Goal: Transaction & Acquisition: Book appointment/travel/reservation

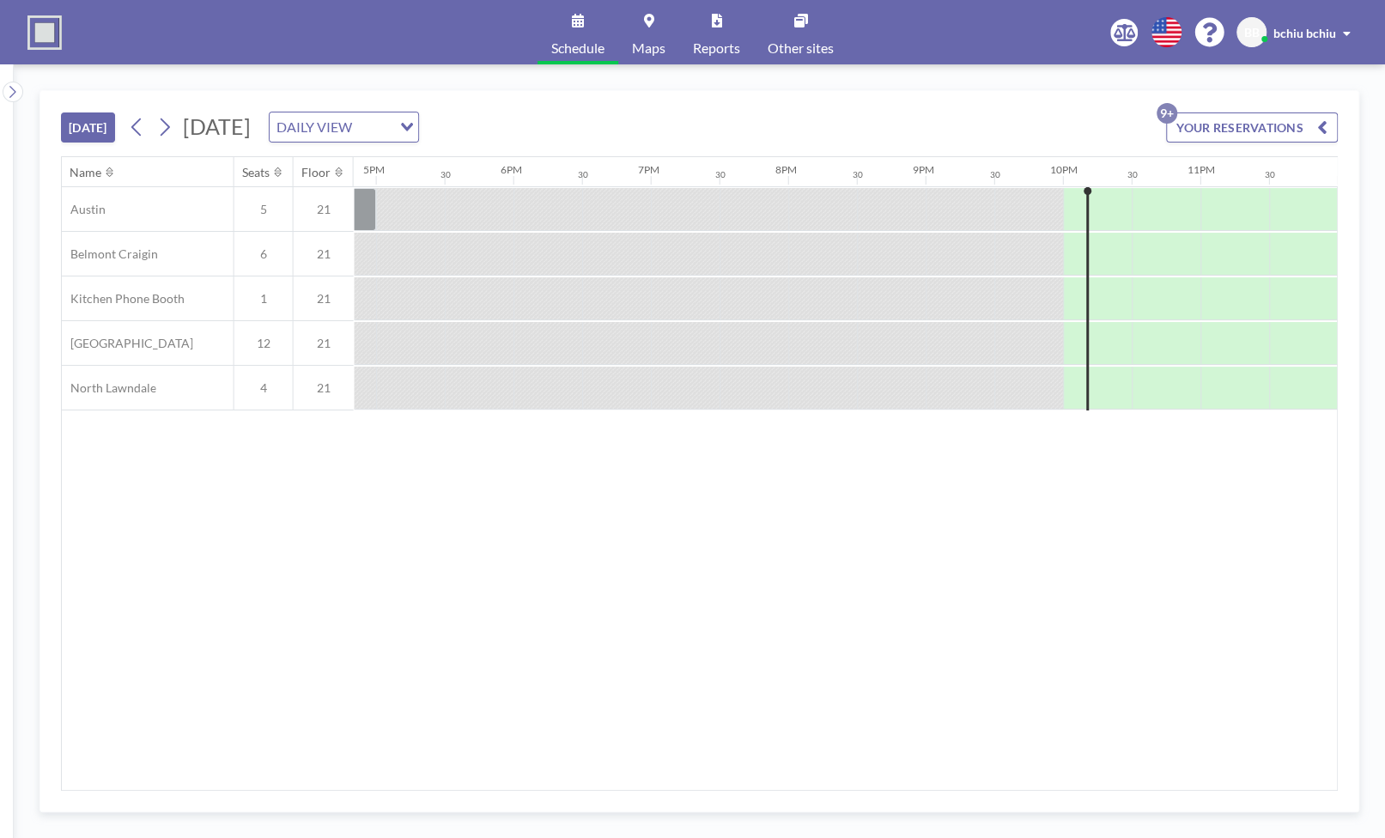
scroll to position [0, 2314]
click at [178, 123] on button at bounding box center [164, 126] width 27 height 27
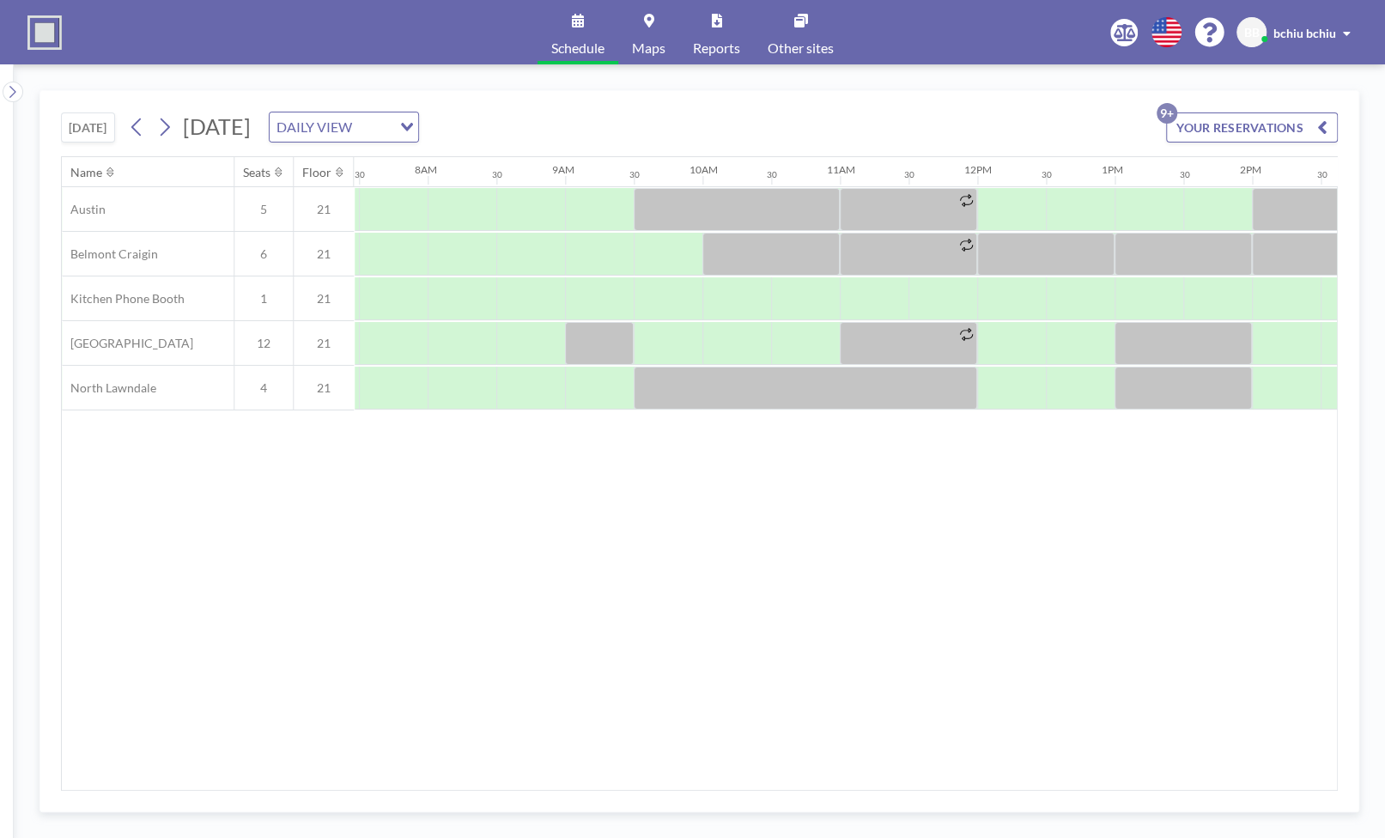
scroll to position [0, 1031]
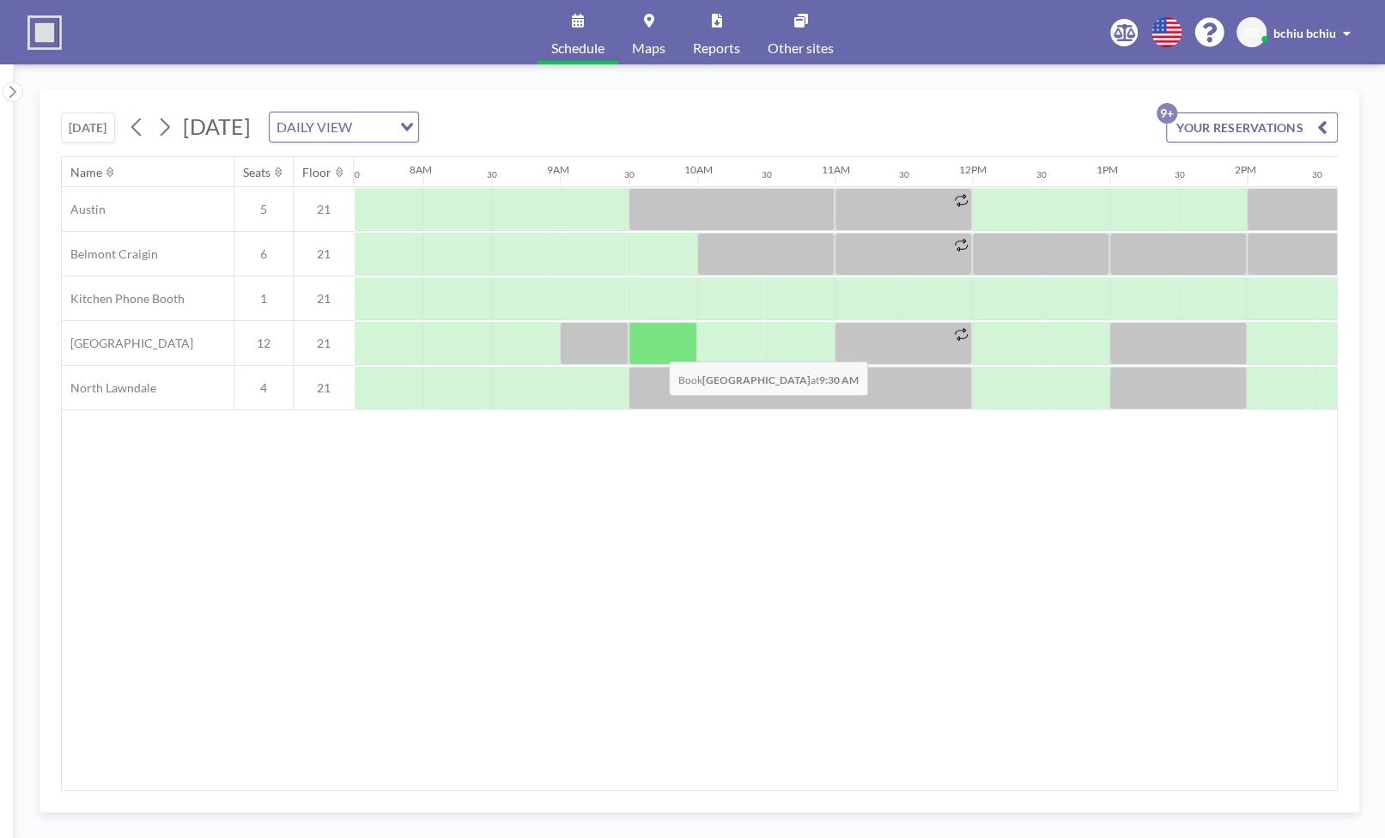
click at [655, 347] on div at bounding box center [663, 343] width 69 height 43
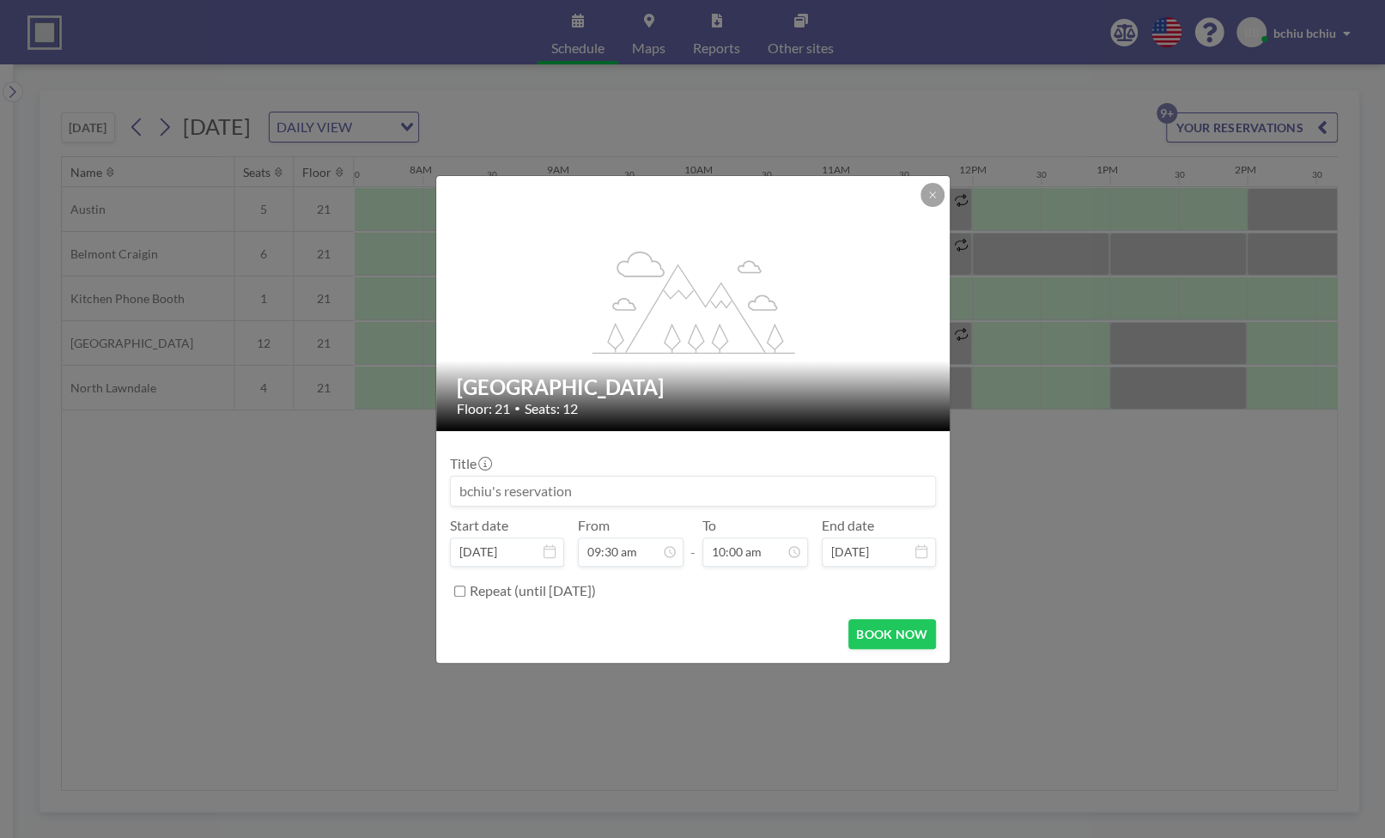
click at [600, 496] on input at bounding box center [693, 491] width 484 height 29
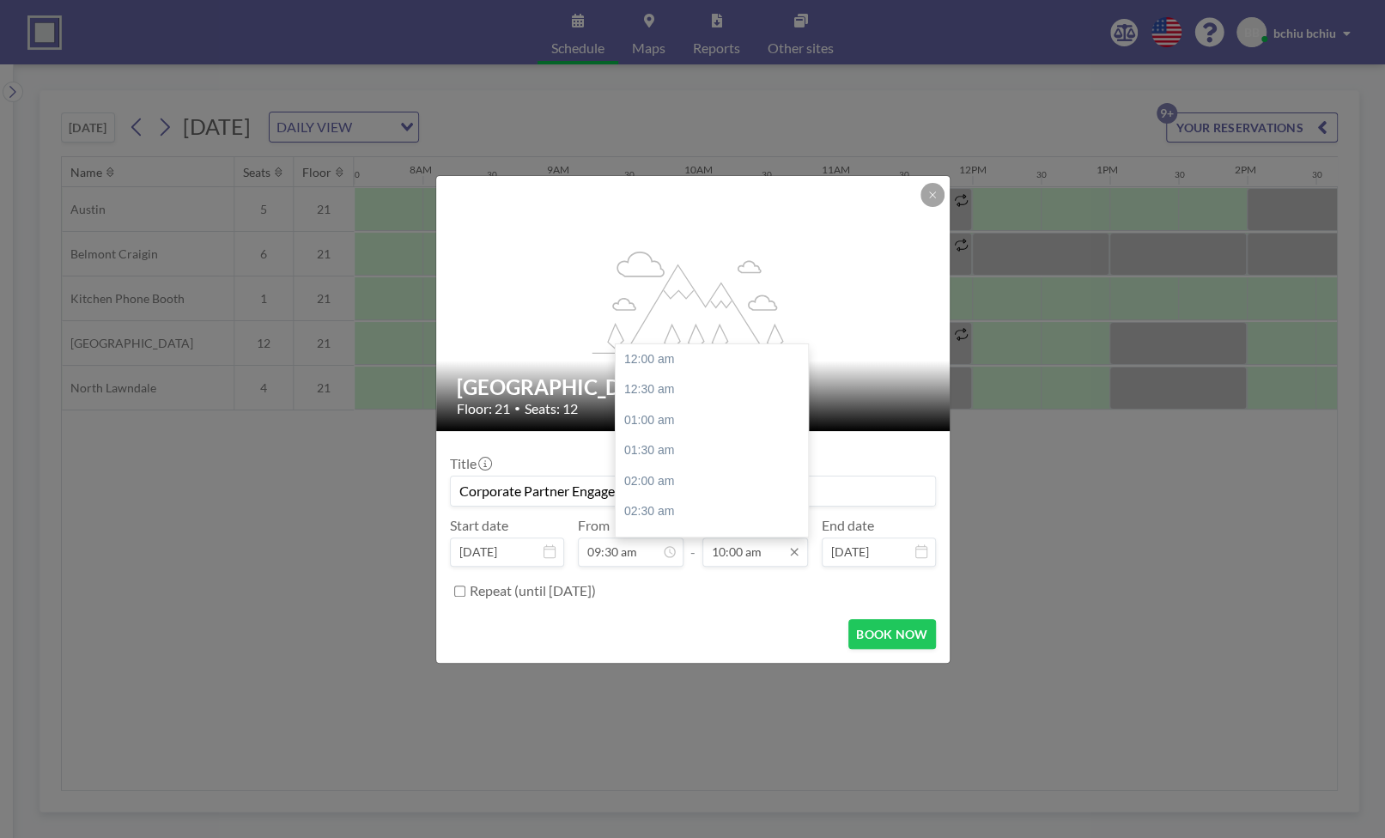
scroll to position [611, 0]
type input "Corporate Partner Engagement"
click at [686, 394] on div "10:30 am" at bounding box center [712, 389] width 192 height 31
type input "10:30 am"
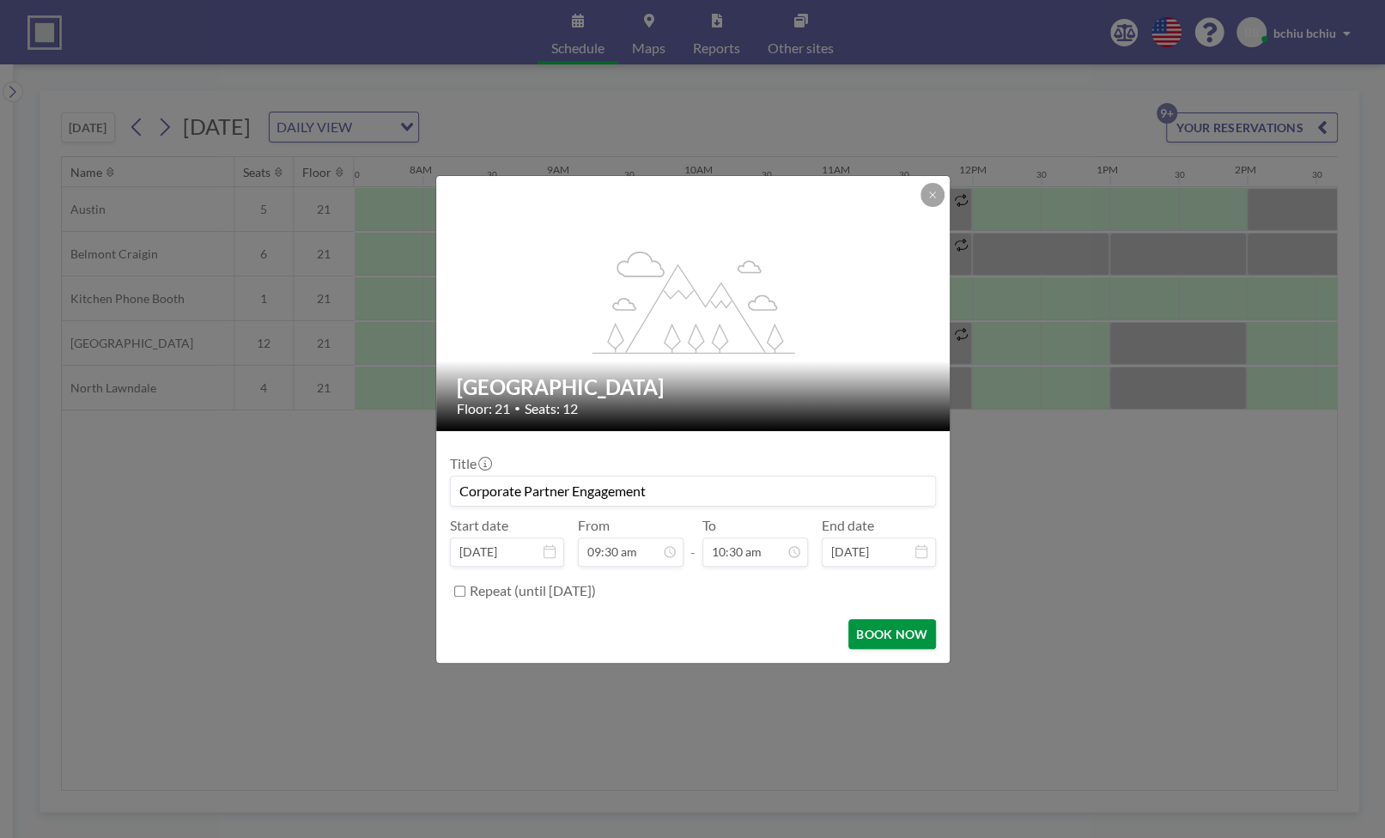
click at [882, 640] on button "BOOK NOW" at bounding box center [891, 634] width 87 height 30
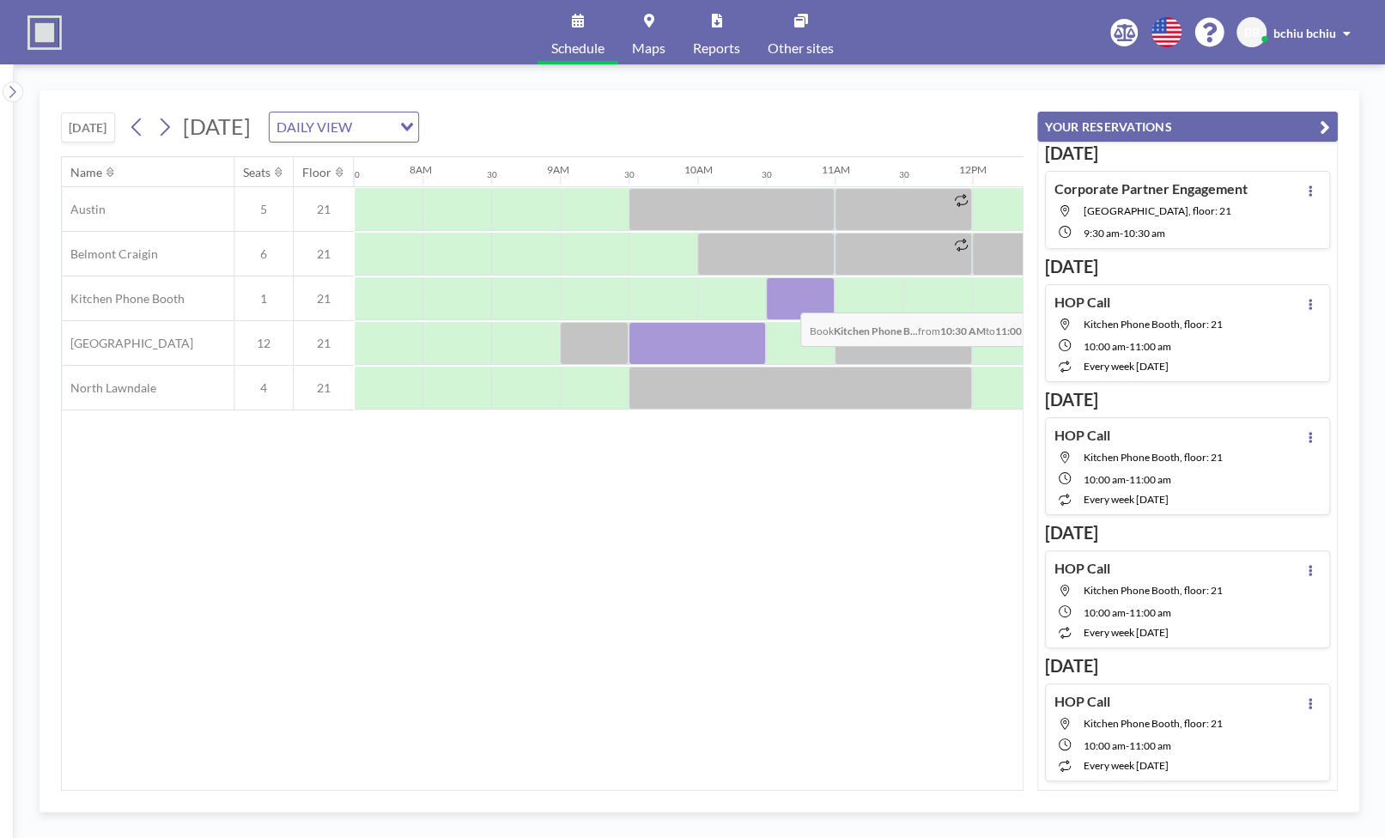
click at [787, 298] on div at bounding box center [800, 298] width 69 height 43
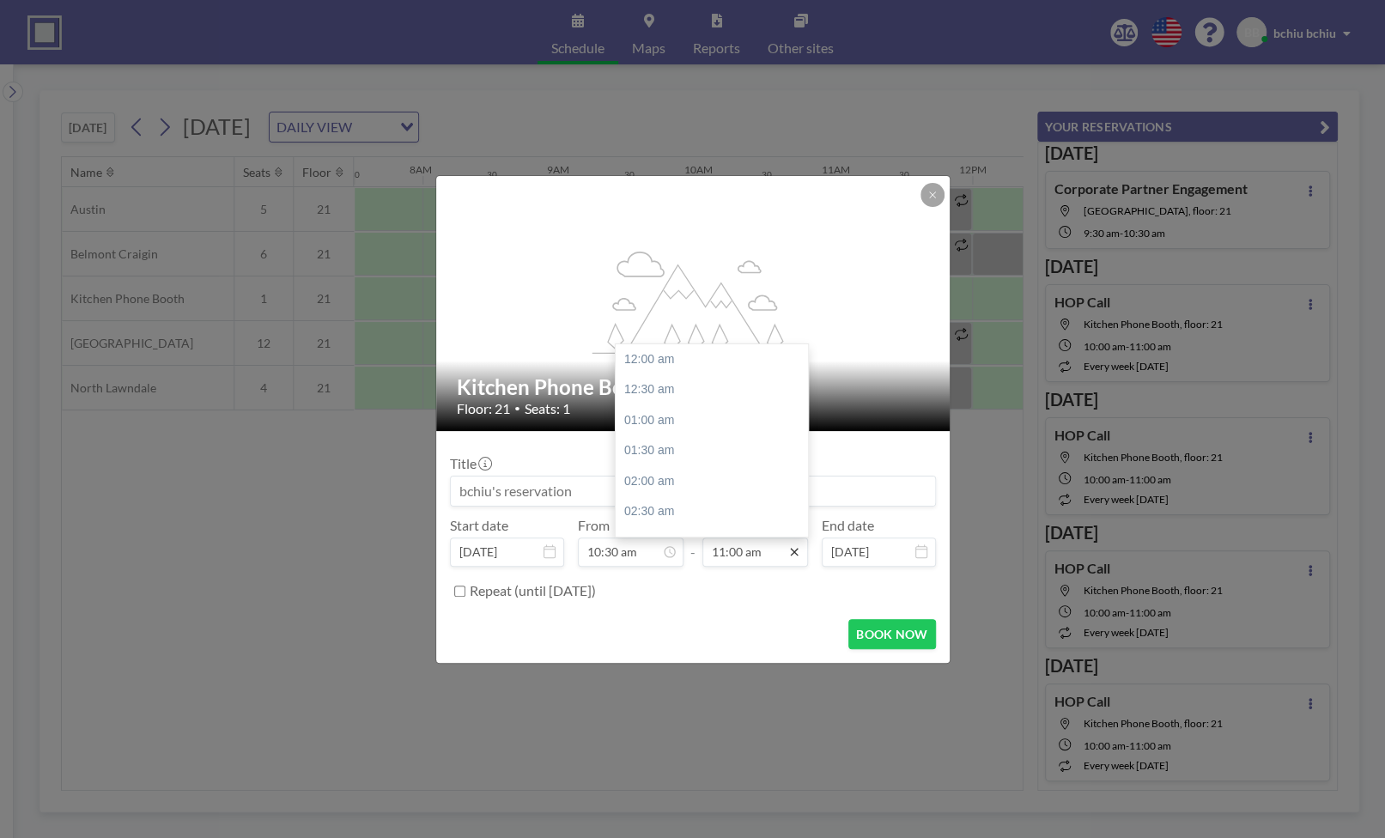
scroll to position [672, 0]
click at [793, 550] on icon at bounding box center [794, 552] width 8 height 8
click at [670, 413] on div "12:00 pm" at bounding box center [712, 420] width 192 height 31
type input "12:00 pm"
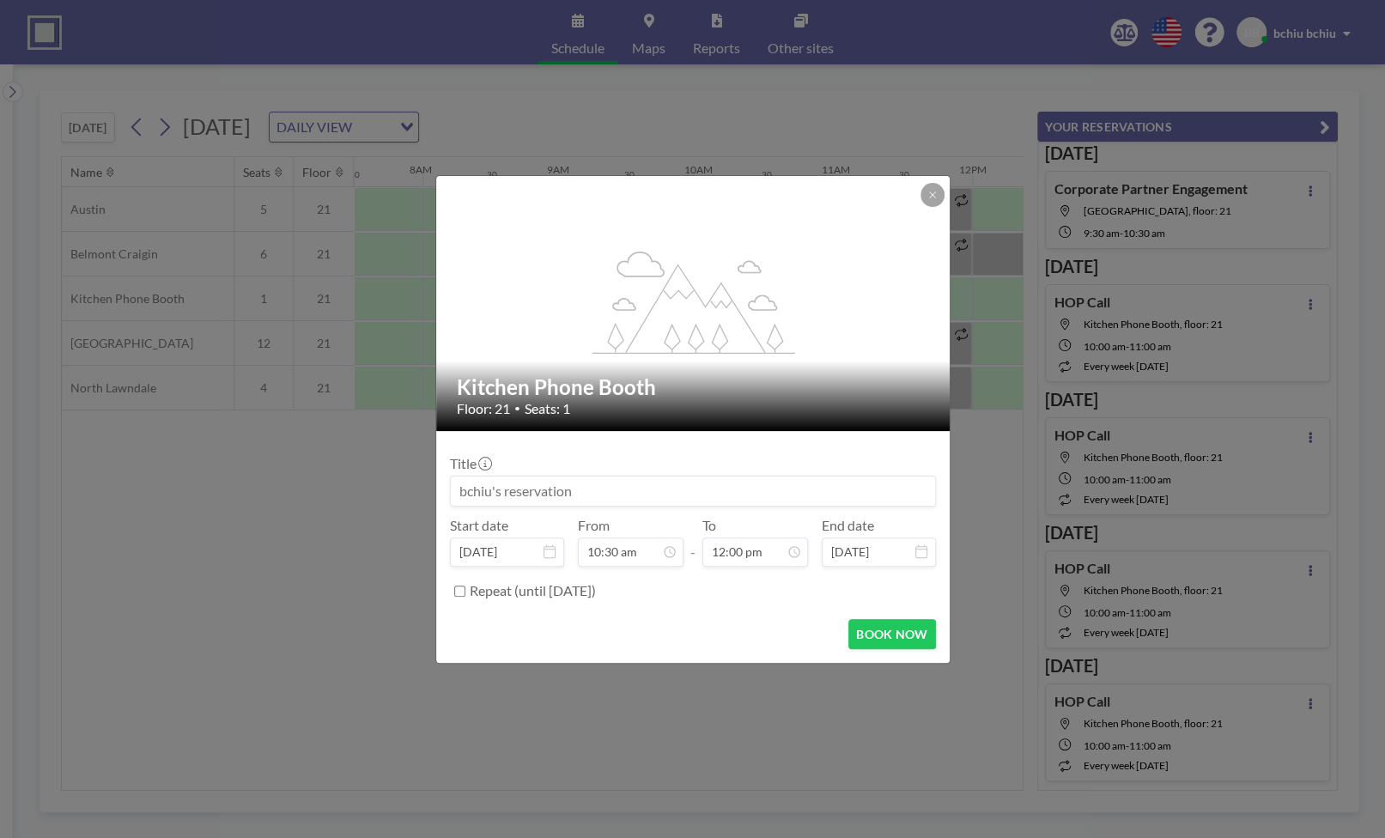
scroll to position [642, 0]
click at [653, 487] on input at bounding box center [693, 491] width 484 height 29
type input "Systemic Impact CoP"
click at [884, 636] on button "BOOK NOW" at bounding box center [891, 634] width 87 height 30
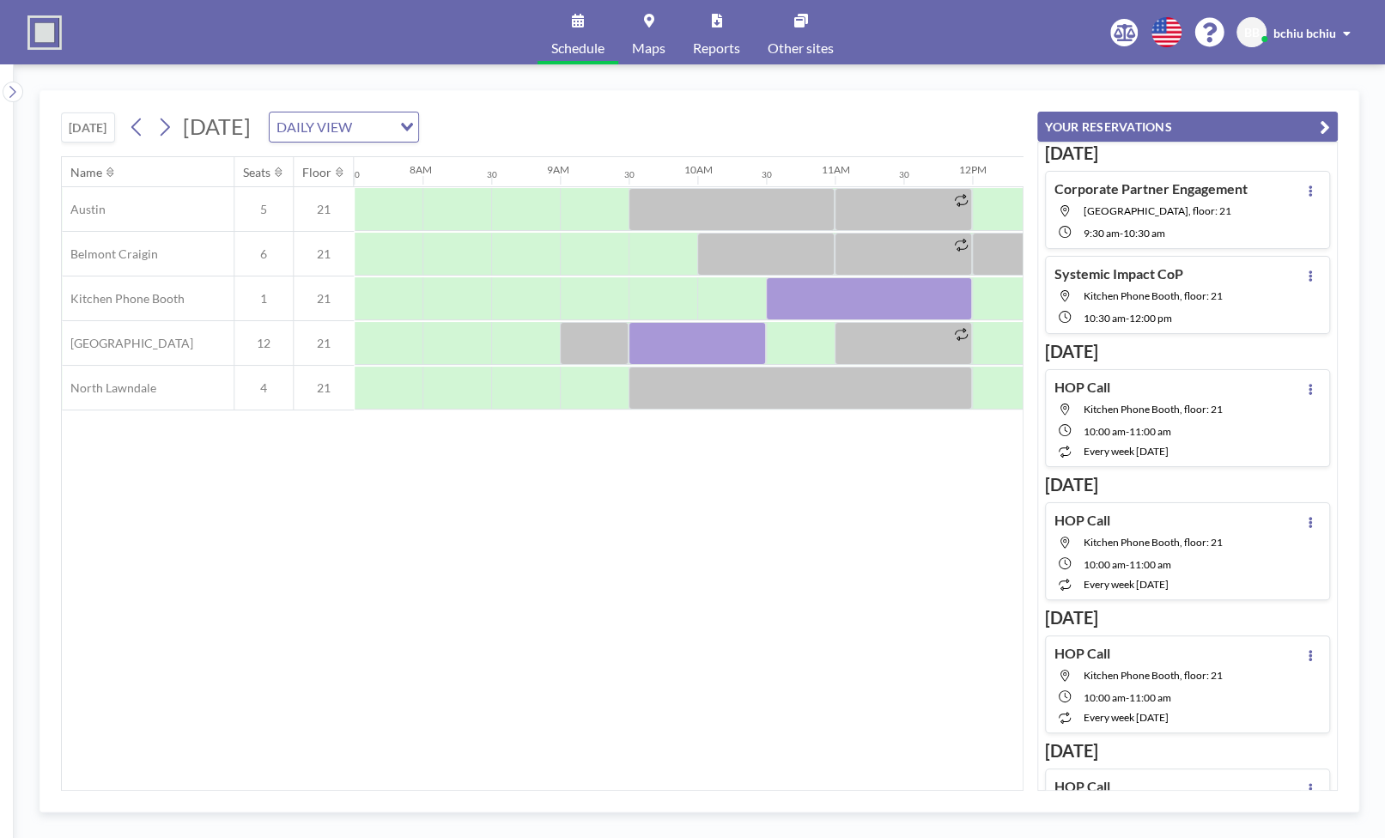
click at [210, 519] on div "Name Seats Floor 12AM 30 1AM 30 2AM 30 3AM 30 4AM 30 5AM 30 6AM 30 7AM 30 8AM 3…" at bounding box center [542, 473] width 961 height 633
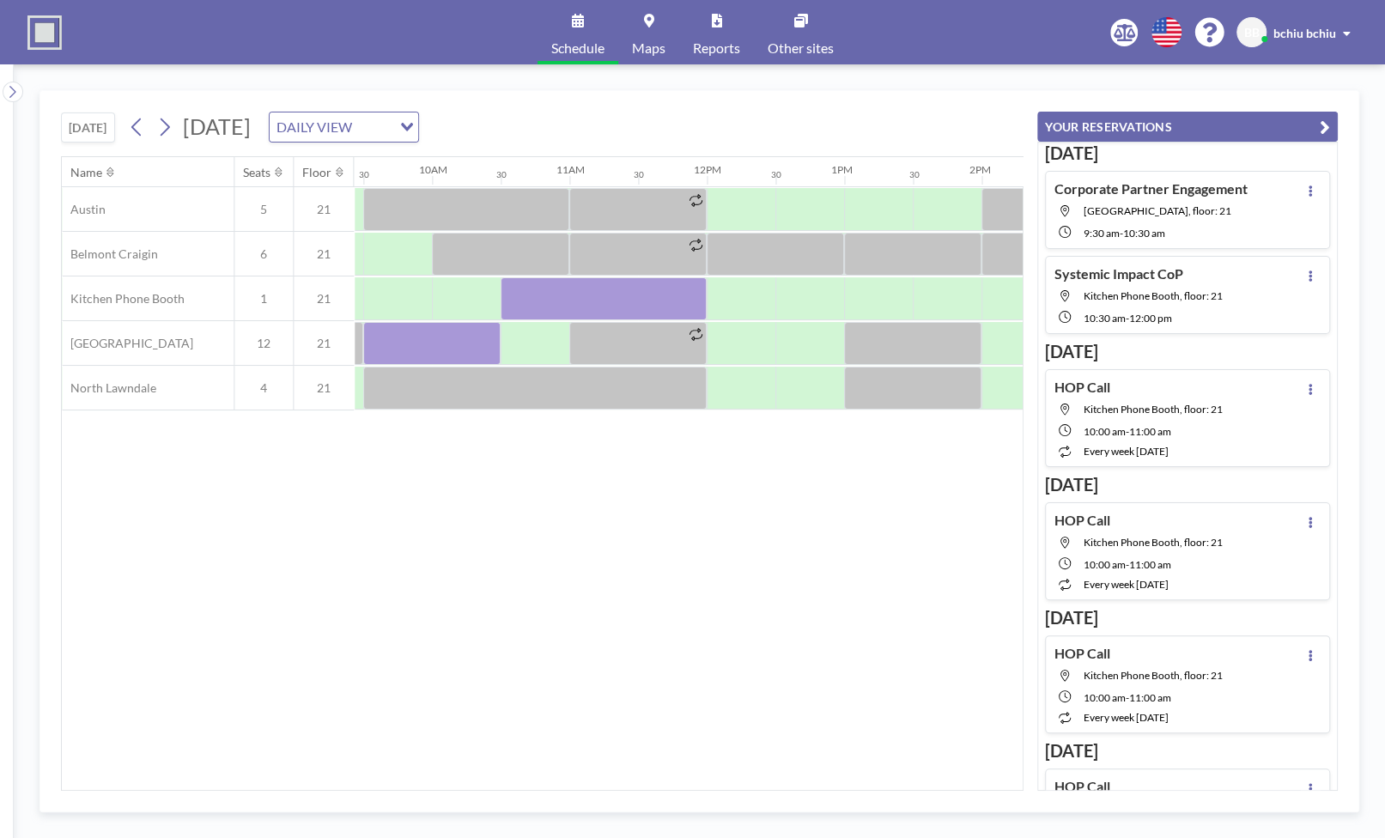
scroll to position [0, 1402]
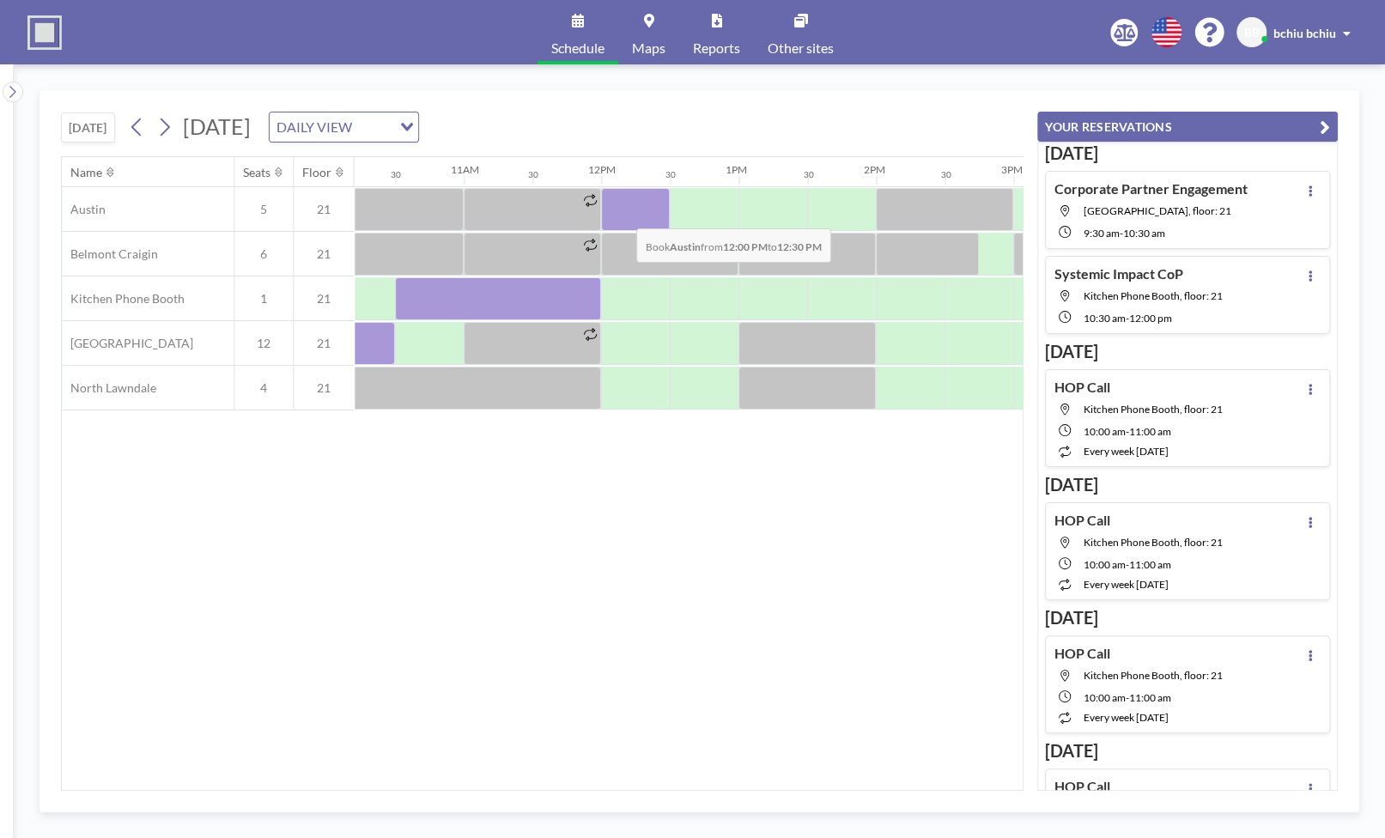
click at [623, 214] on div at bounding box center [635, 209] width 69 height 43
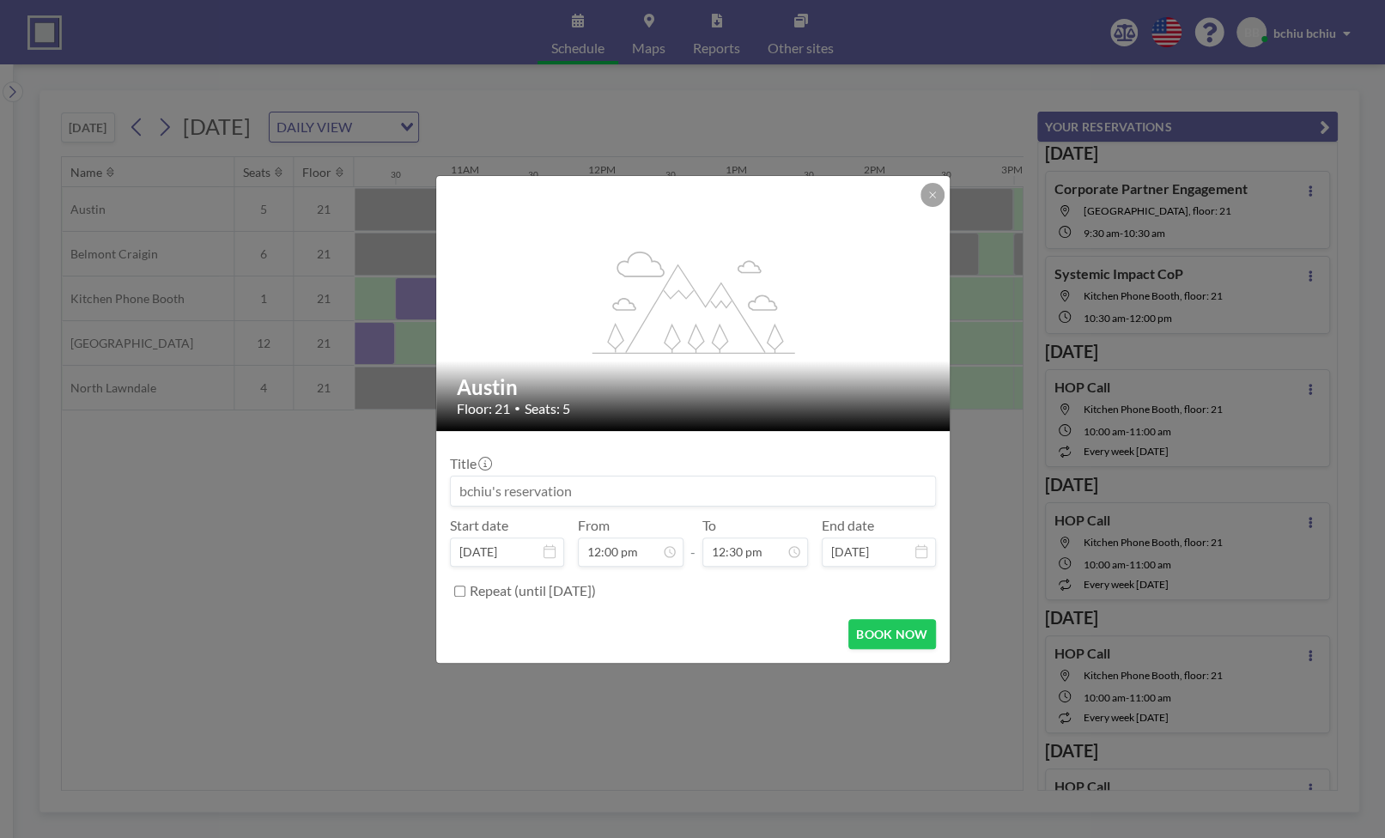
click at [627, 497] on input at bounding box center [693, 491] width 484 height 29
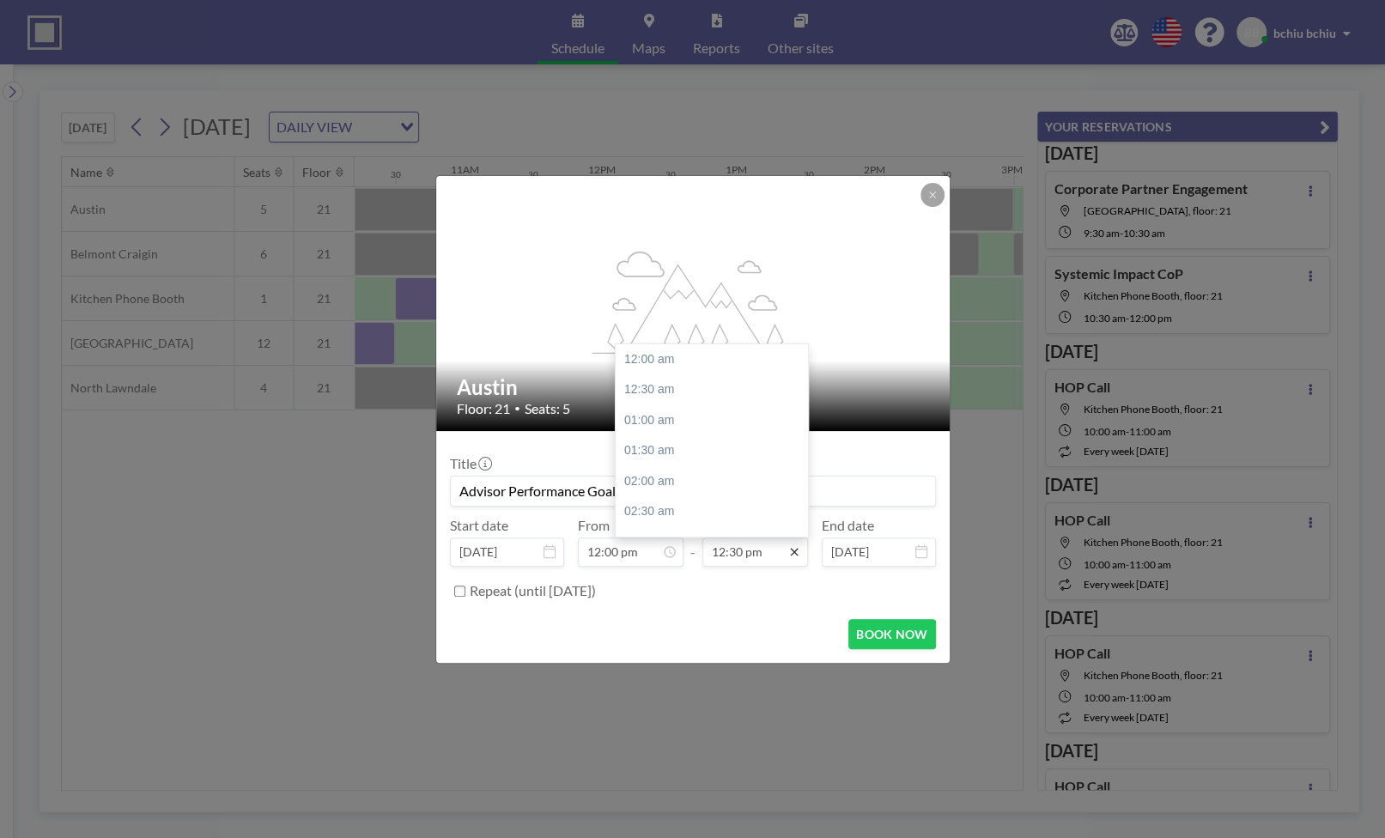
scroll to position [764, 0]
type input "Advisor Performance Goals"
click at [702, 421] on div "01:30 pm" at bounding box center [712, 420] width 192 height 31
type input "01:30 pm"
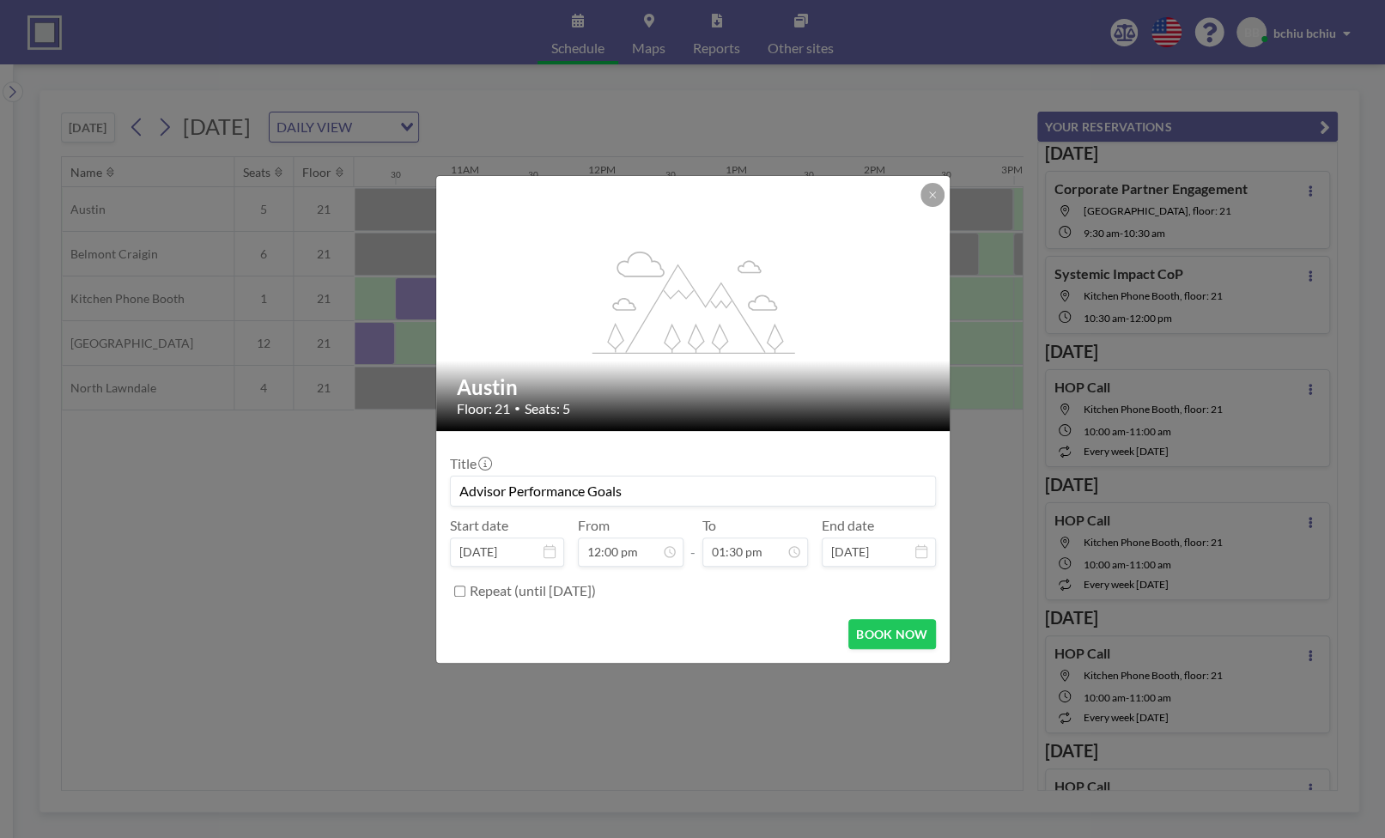
scroll to position [825, 0]
click at [881, 637] on button "BOOK NOW" at bounding box center [891, 634] width 87 height 30
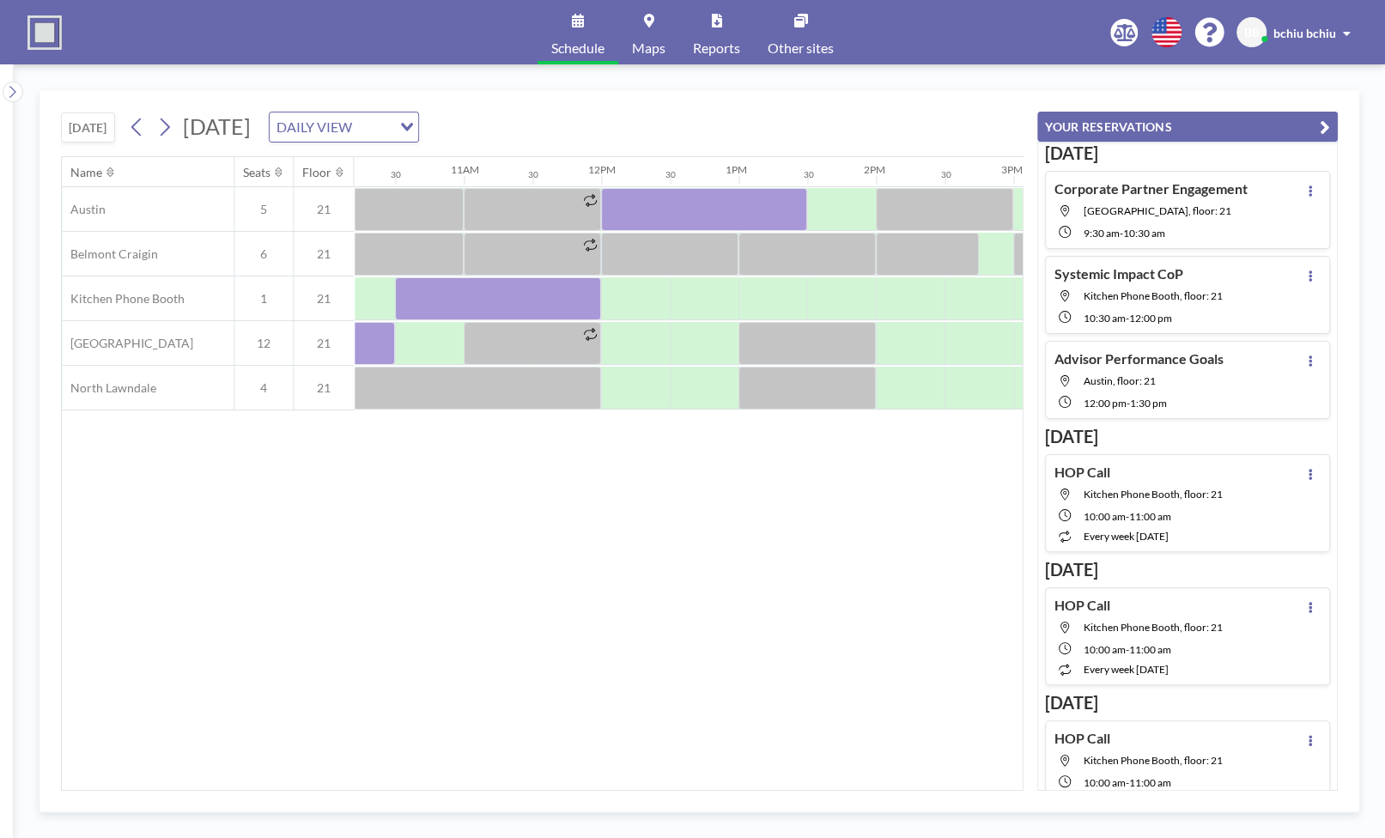
click at [882, 93] on div "[DATE] [DATE] DAILY VIEW Loading..." at bounding box center [542, 123] width 963 height 65
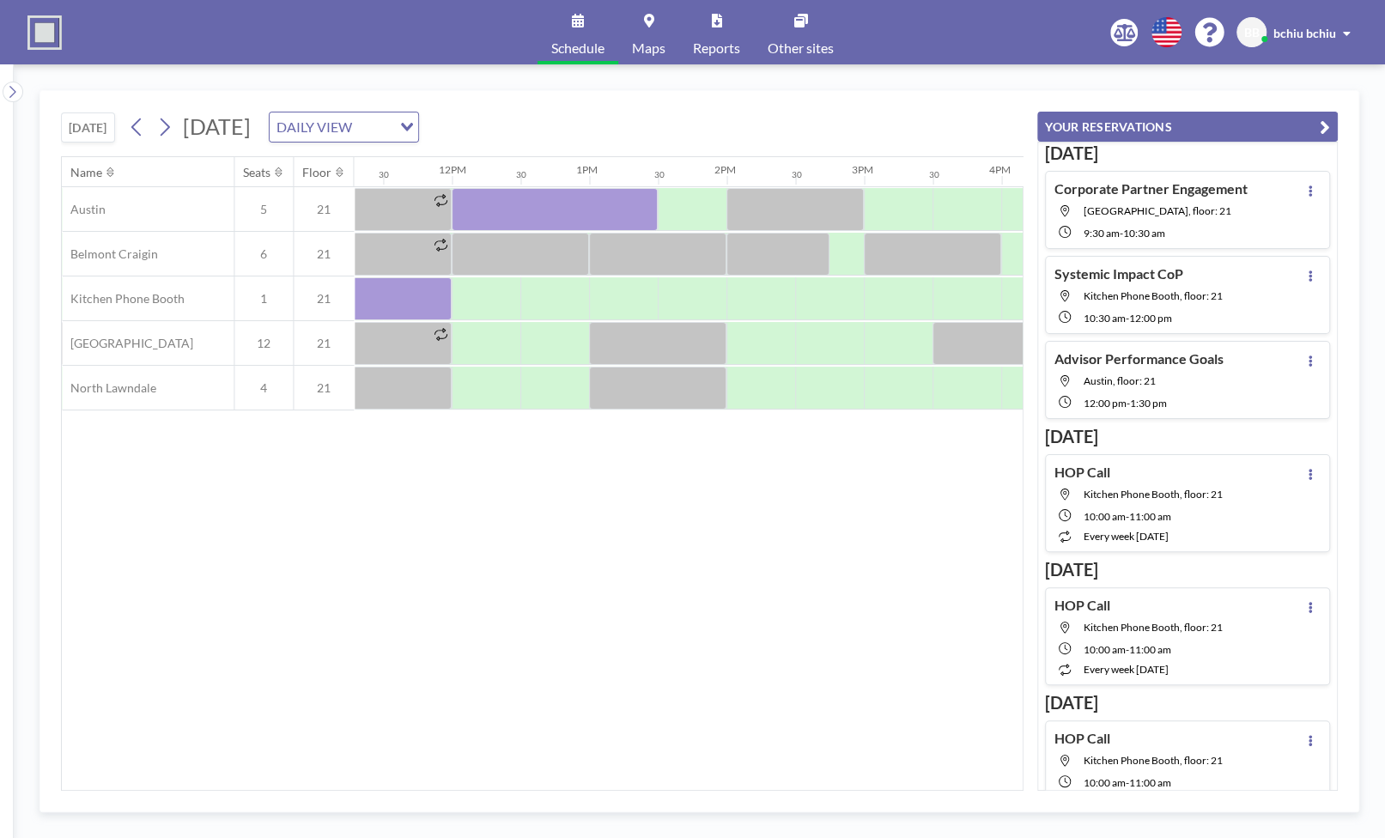
scroll to position [0, 1820]
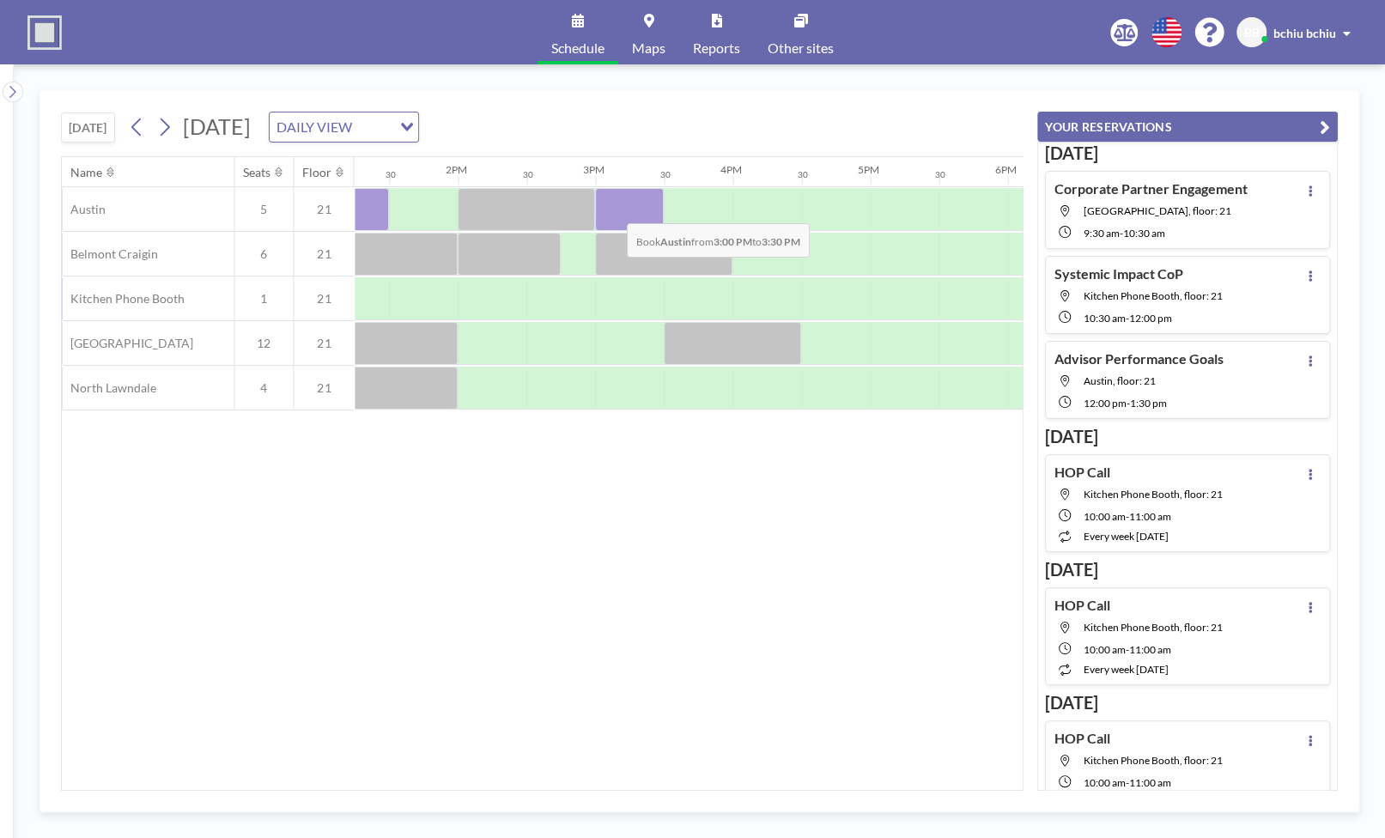
click at [613, 209] on div at bounding box center [629, 209] width 69 height 43
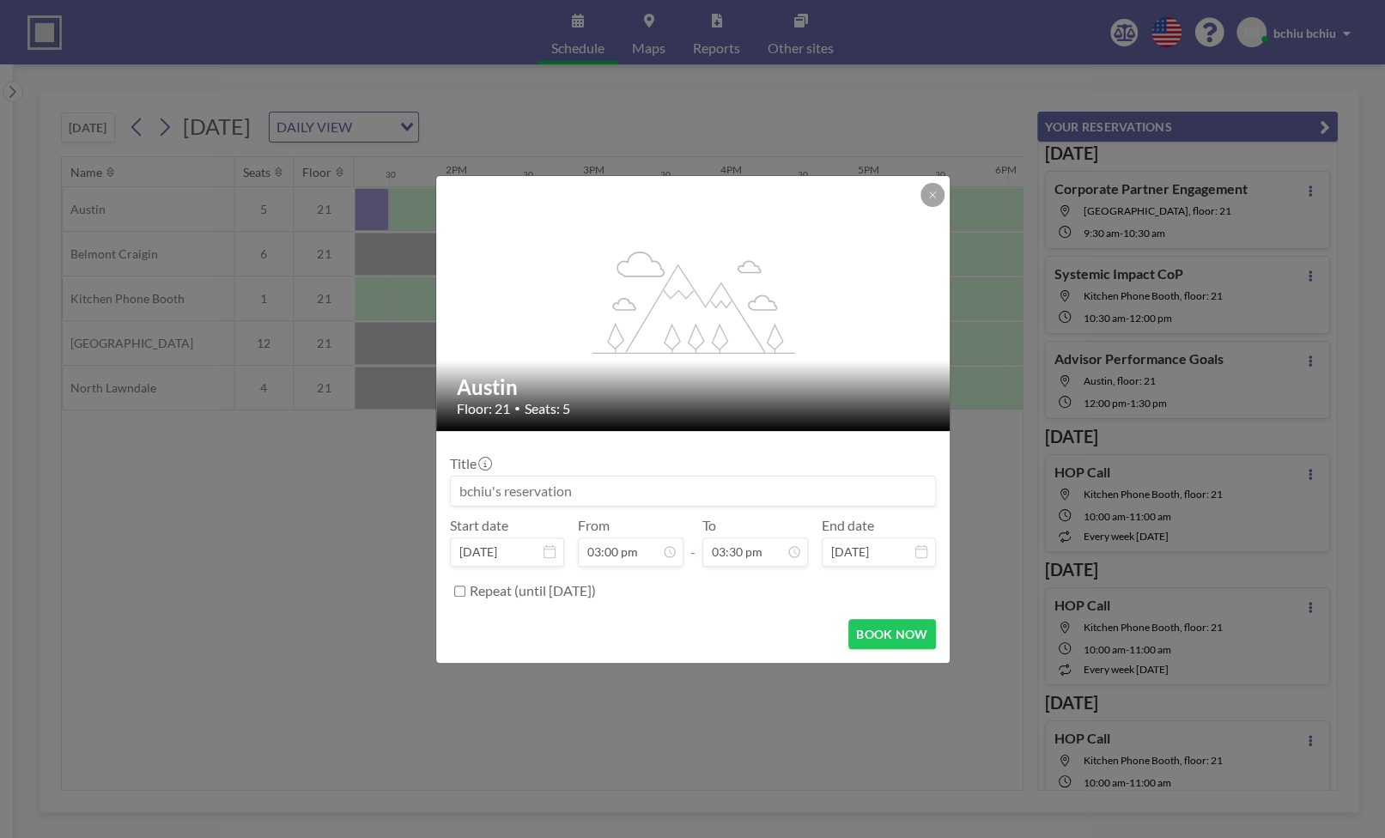
click at [617, 487] on input at bounding box center [693, 491] width 484 height 29
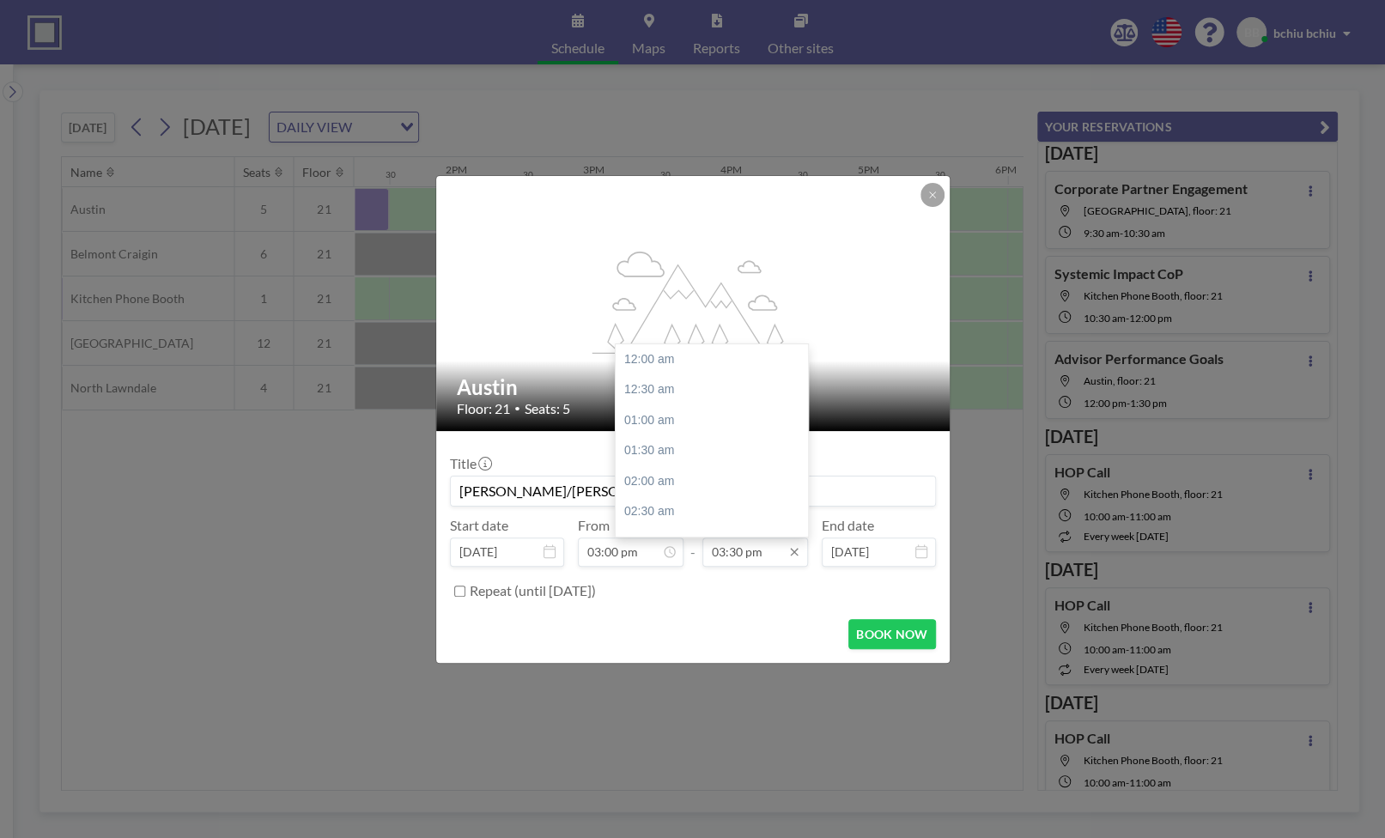
scroll to position [948, 0]
type input "[PERSON_NAME]/[PERSON_NAME]"
click at [739, 550] on input "03:30 pm" at bounding box center [755, 552] width 106 height 29
click at [677, 393] on div "04:00 pm" at bounding box center [712, 389] width 192 height 31
type input "04:00 pm"
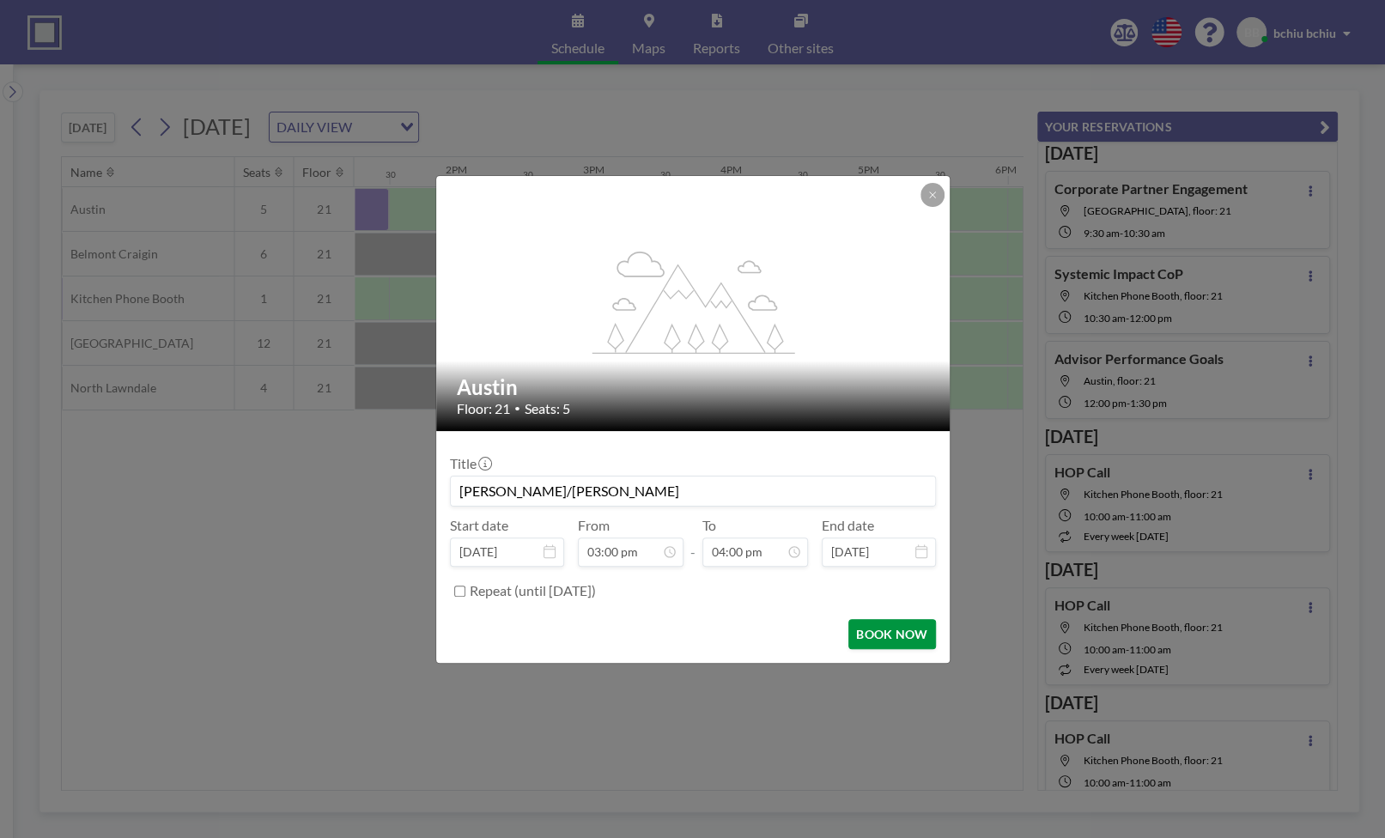
click at [897, 633] on button "BOOK NOW" at bounding box center [891, 634] width 87 height 30
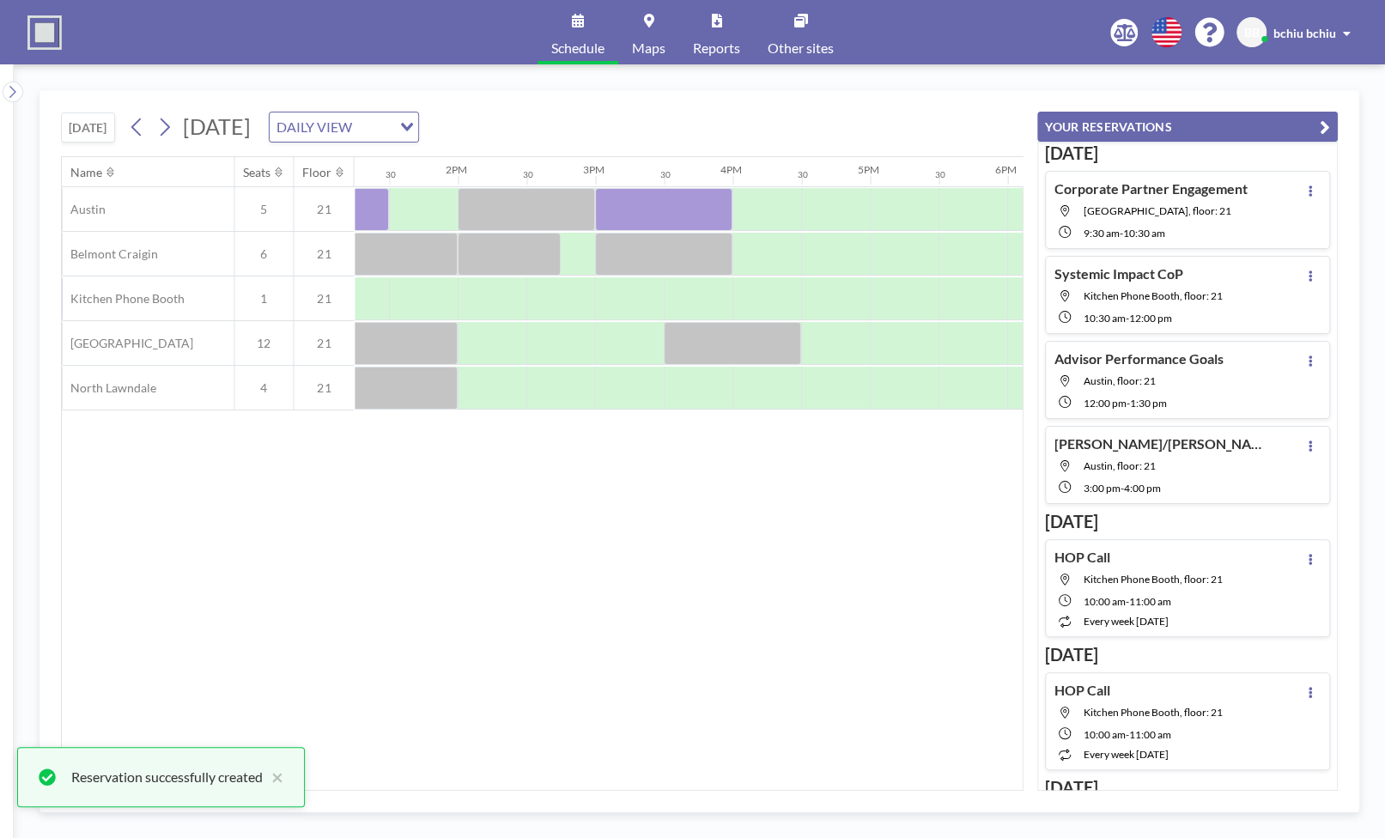
click at [818, 575] on div "Name Seats Floor 12AM 30 1AM 30 2AM 30 3AM 30 4AM 30 5AM 30 6AM 30 7AM 30 8AM 3…" at bounding box center [542, 473] width 961 height 633
